Goal: Find specific page/section: Find specific page/section

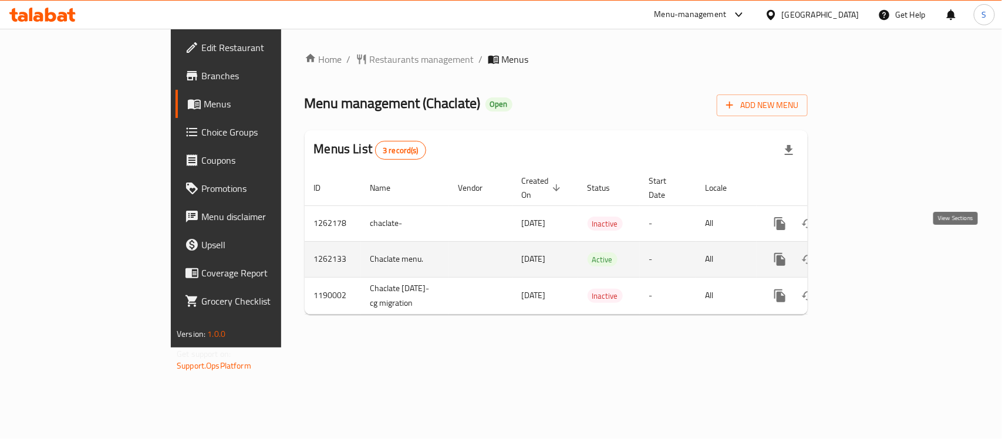
click at [871, 252] on icon "enhanced table" at bounding box center [864, 259] width 14 height 14
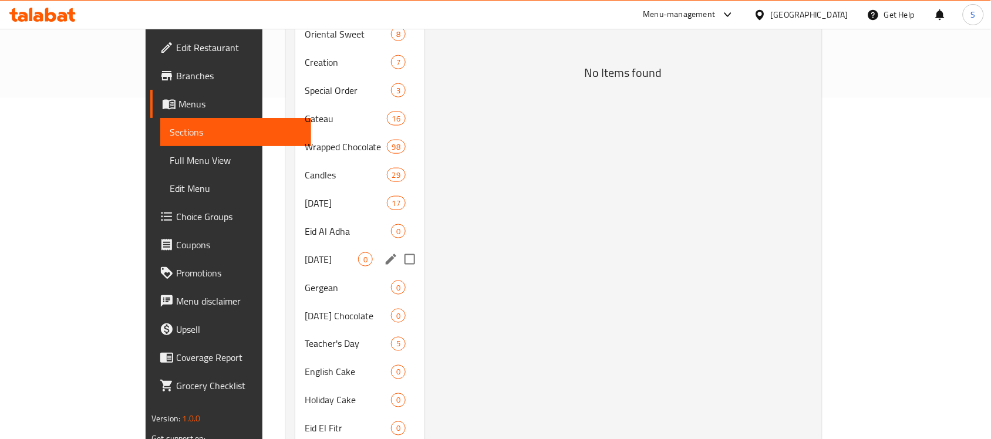
scroll to position [367, 0]
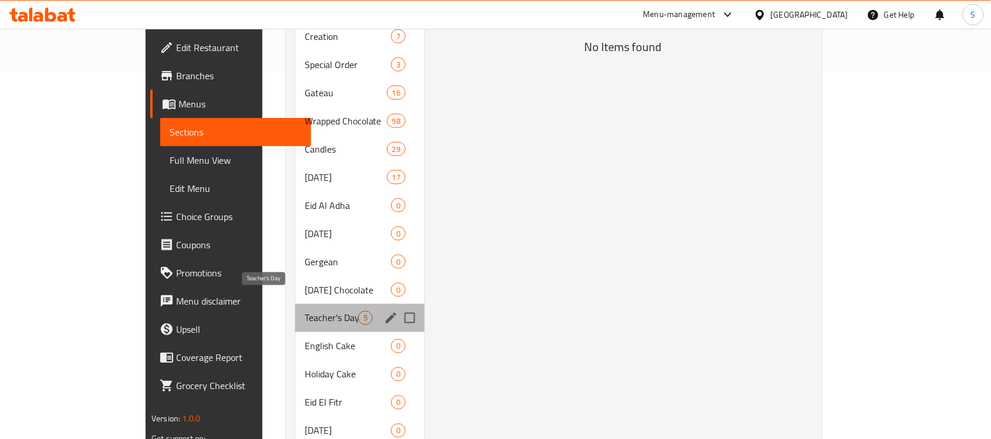
click at [305, 311] on span "Teacher's Day" at bounding box center [331, 318] width 53 height 14
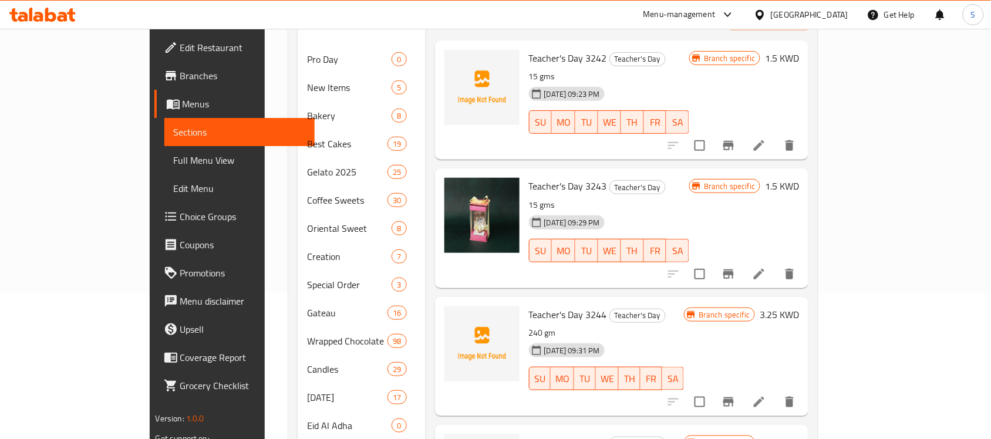
scroll to position [73, 0]
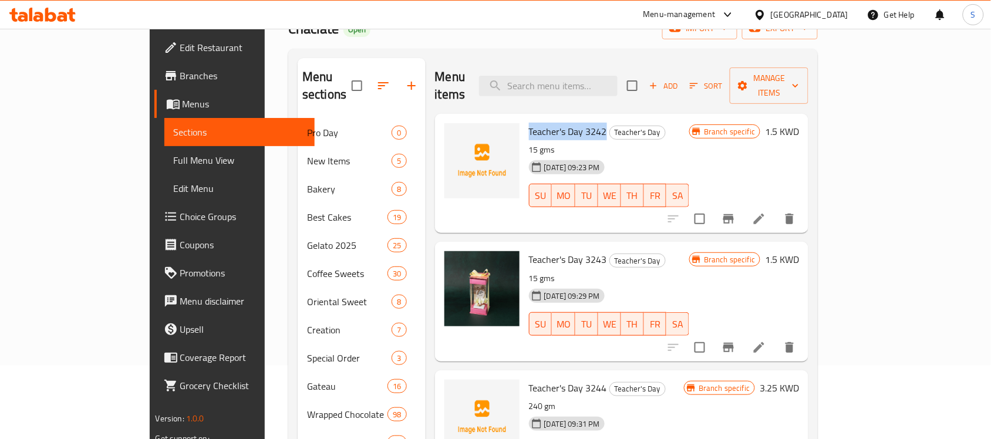
drag, startPoint x: 569, startPoint y: 114, endPoint x: 491, endPoint y: 114, distance: 78.6
click at [529, 123] on h6 "Teacher's Day 3242 Teacher's Day" at bounding box center [609, 131] width 160 height 16
click at [617, 77] on input "search" at bounding box center [548, 86] width 138 height 21
paste input "Teacher's Day 3242"
type input "T"
